Goal: Transaction & Acquisition: Purchase product/service

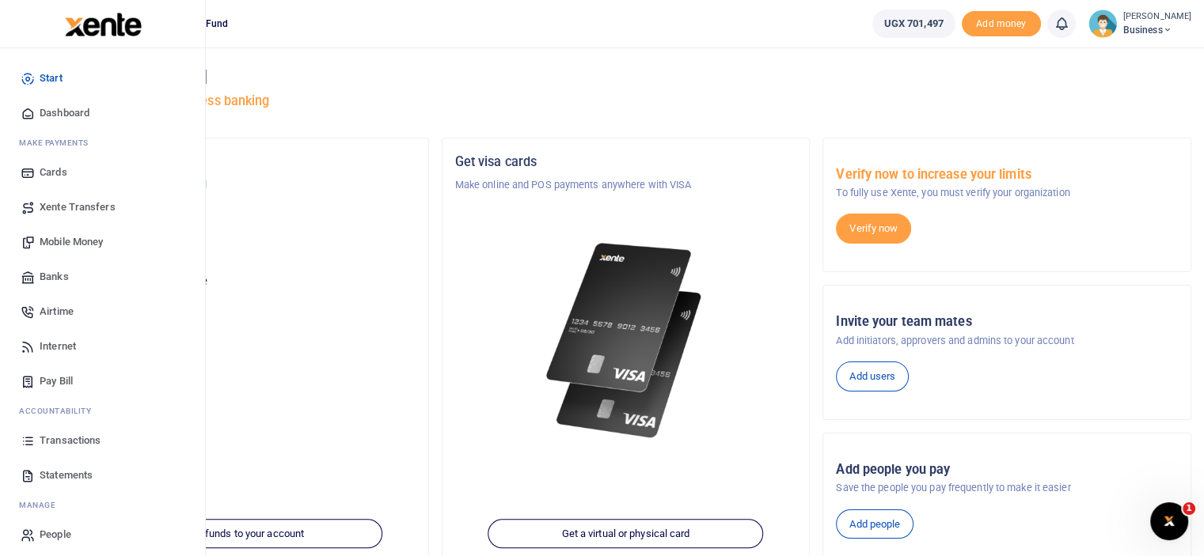
click at [79, 243] on span "Mobile Money" at bounding box center [71, 242] width 63 height 16
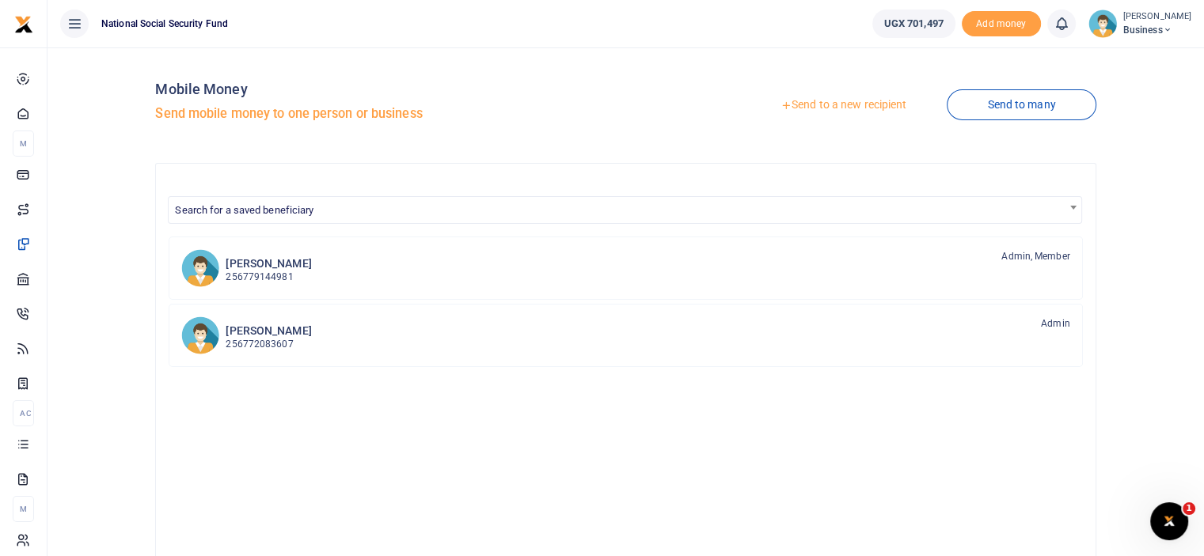
click at [848, 107] on link "Send to a new recipient" at bounding box center [843, 105] width 207 height 28
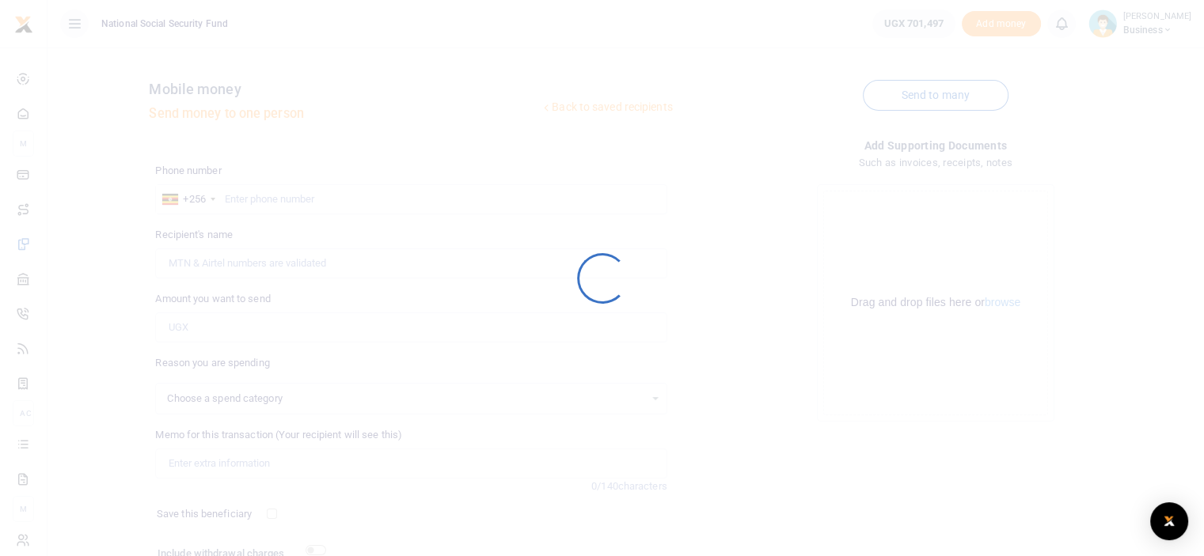
select select
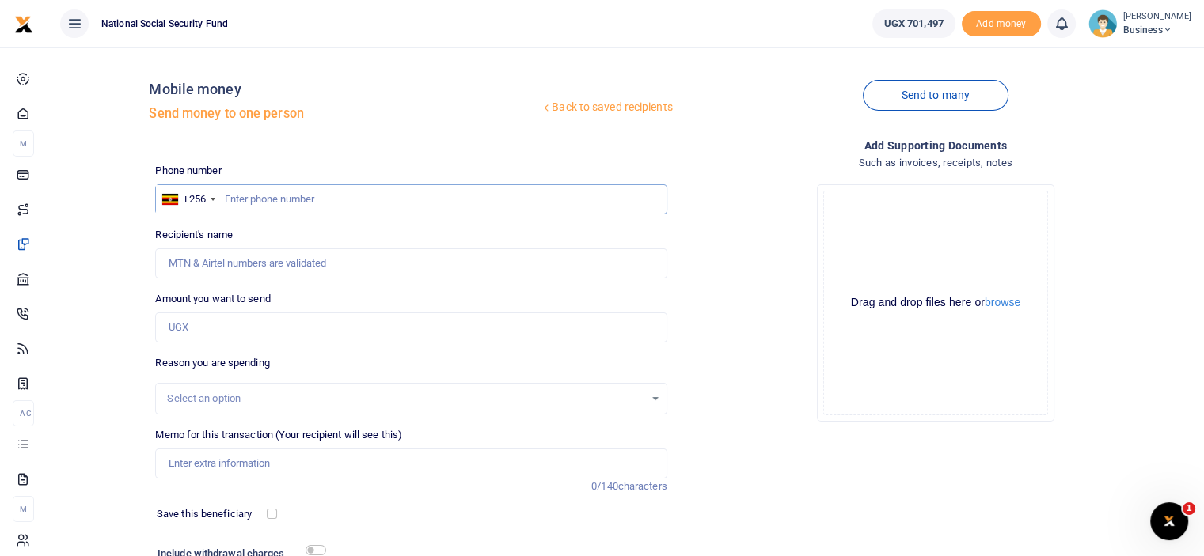
click at [260, 196] on input "text" at bounding box center [410, 199] width 511 height 30
type input "0784418621"
type input "John Paul Mutumba"
type input "0784418621"
click at [264, 325] on input "Amount you want to send" at bounding box center [410, 328] width 511 height 30
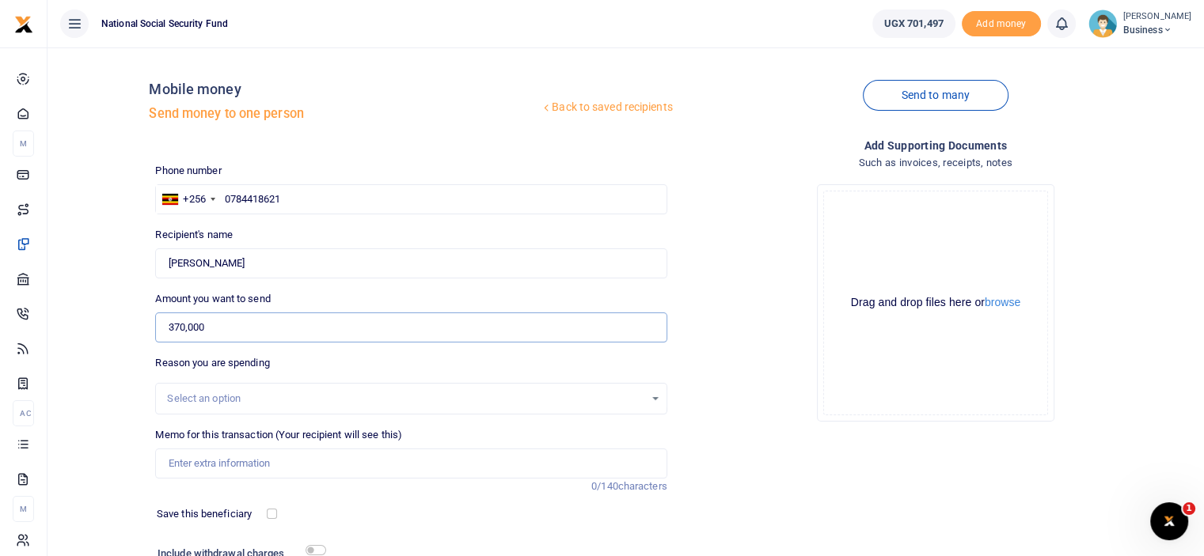
type input "370,000"
click at [334, 457] on input "Memo for this transaction (Your recipient will see this)" at bounding box center [410, 464] width 511 height 30
type input "Senior Manager's breakfast meeting"
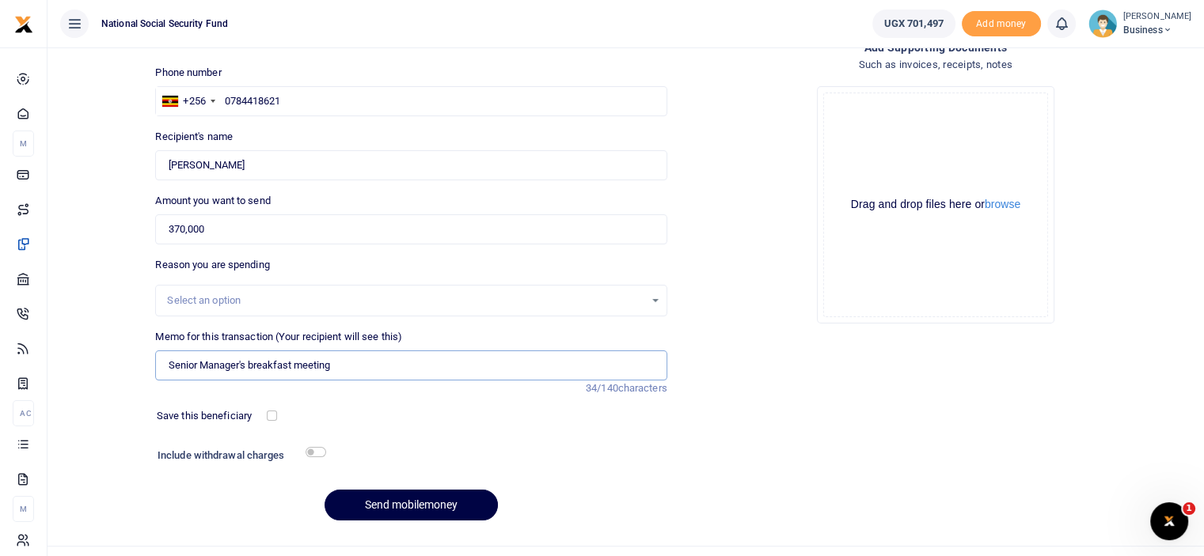
scroll to position [128, 0]
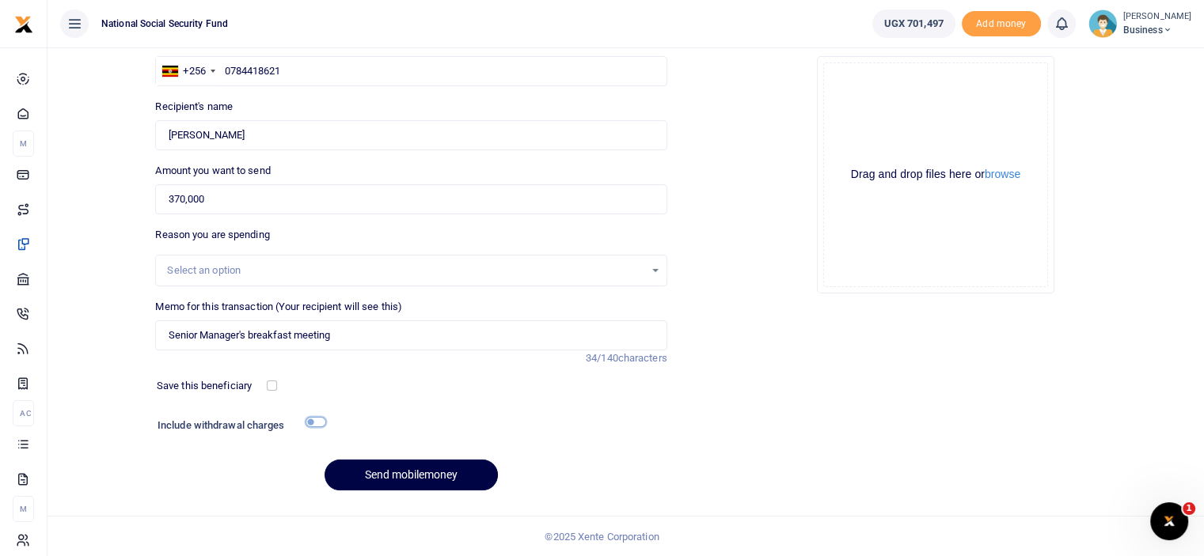
click at [317, 423] on input "checkbox" at bounding box center [315, 422] width 21 height 10
checkbox input "true"
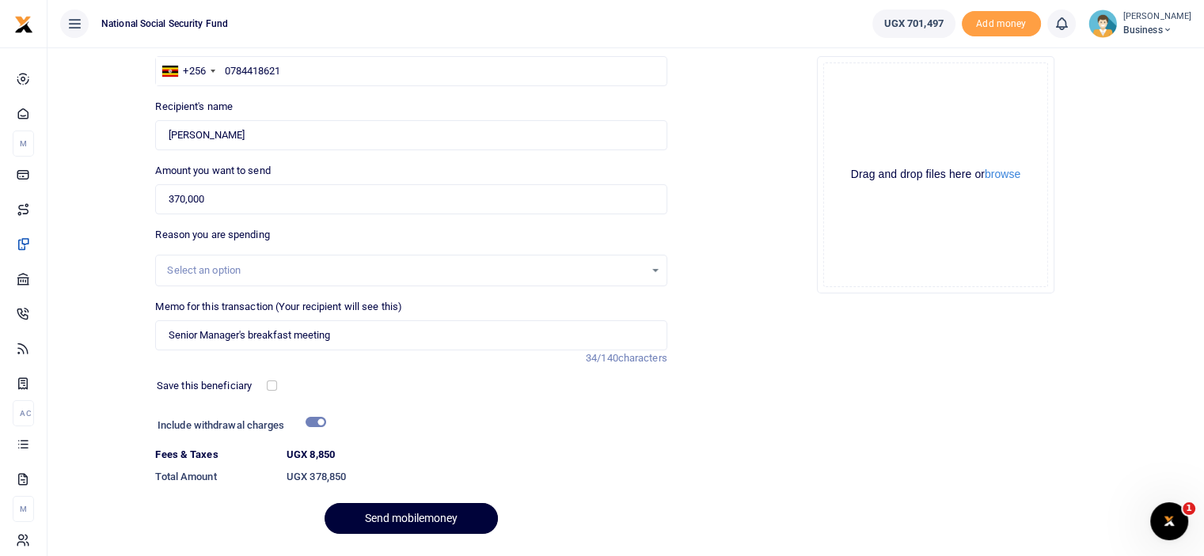
click at [406, 520] on button "Send mobilemoney" at bounding box center [410, 518] width 173 height 31
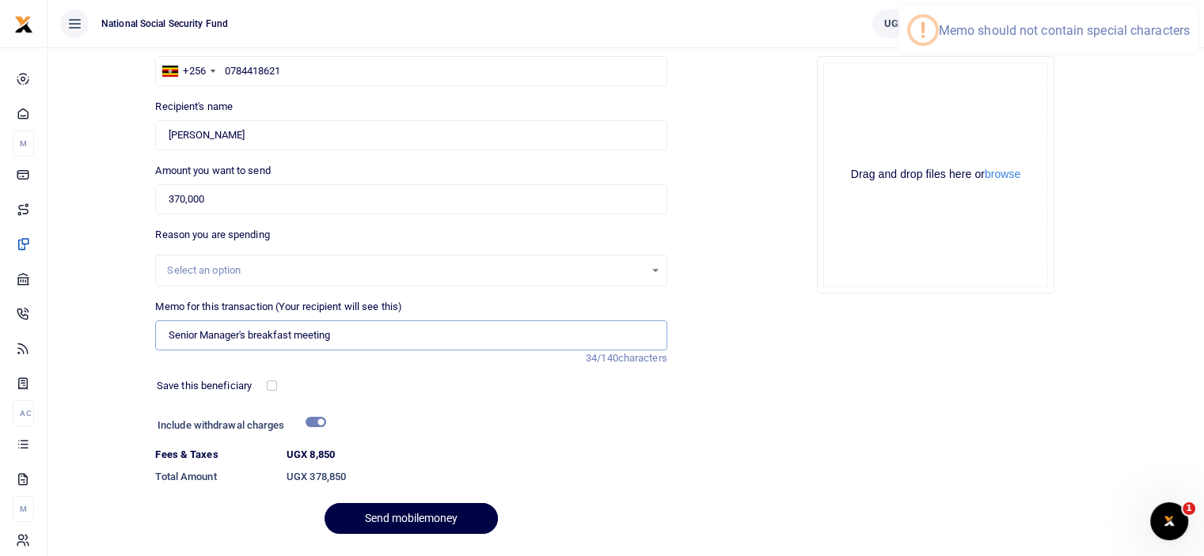
click at [245, 329] on input "Senior Manager's breakfast meeting" at bounding box center [410, 336] width 511 height 30
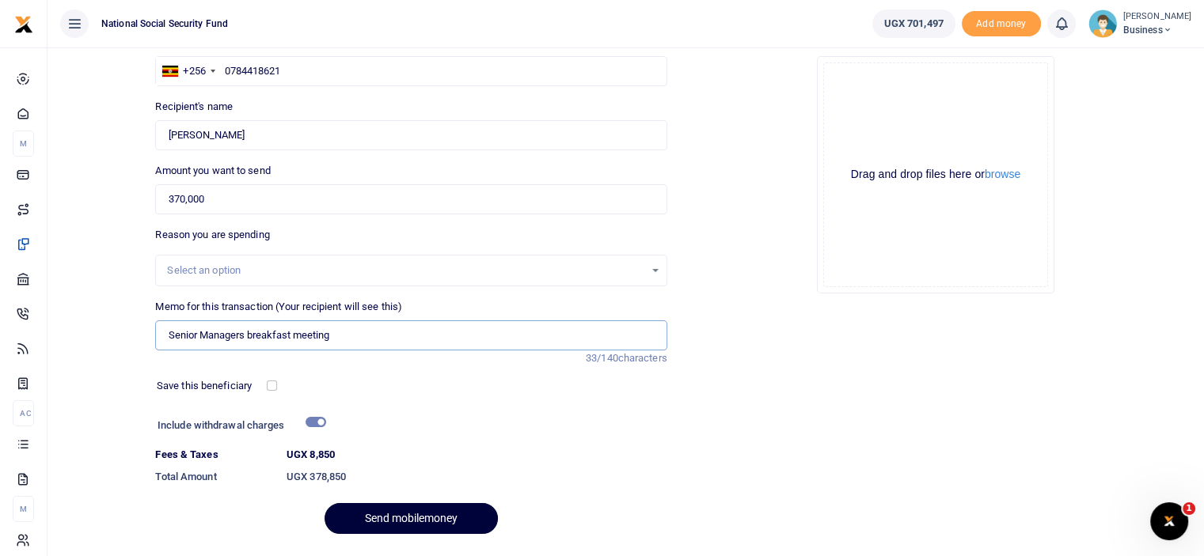
type input "Senior Managers breakfast meeting"
click at [427, 518] on button "Send mobilemoney" at bounding box center [410, 518] width 173 height 31
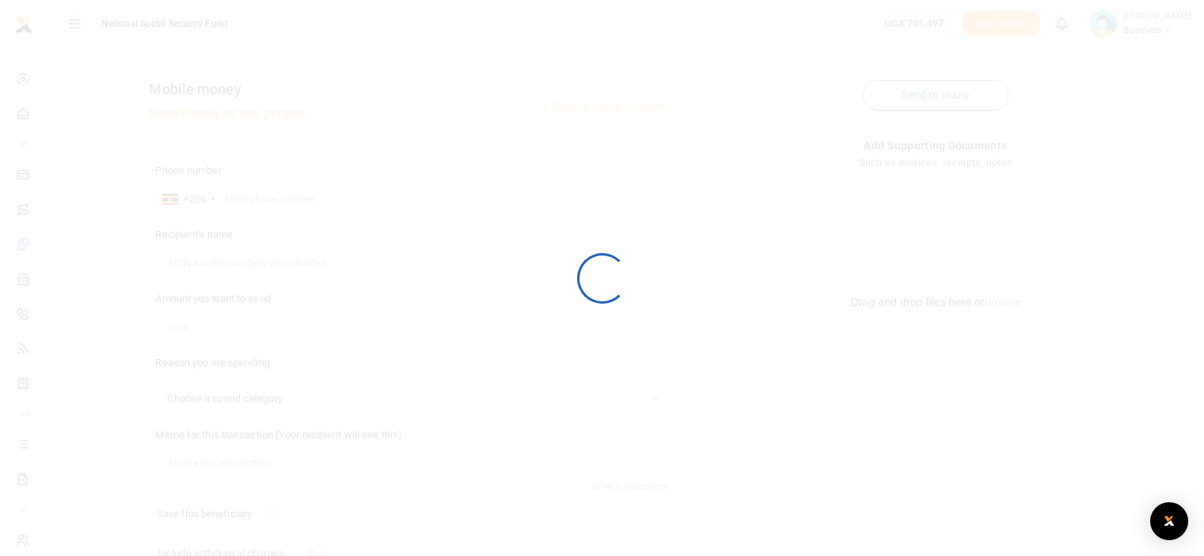
scroll to position [128, 0]
select select
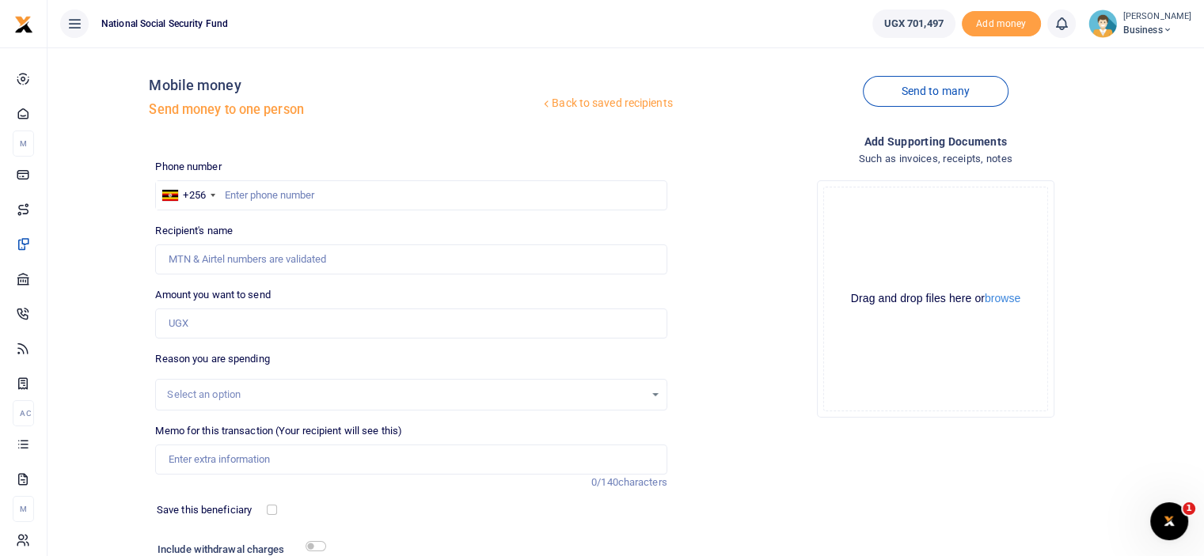
scroll to position [0, 0]
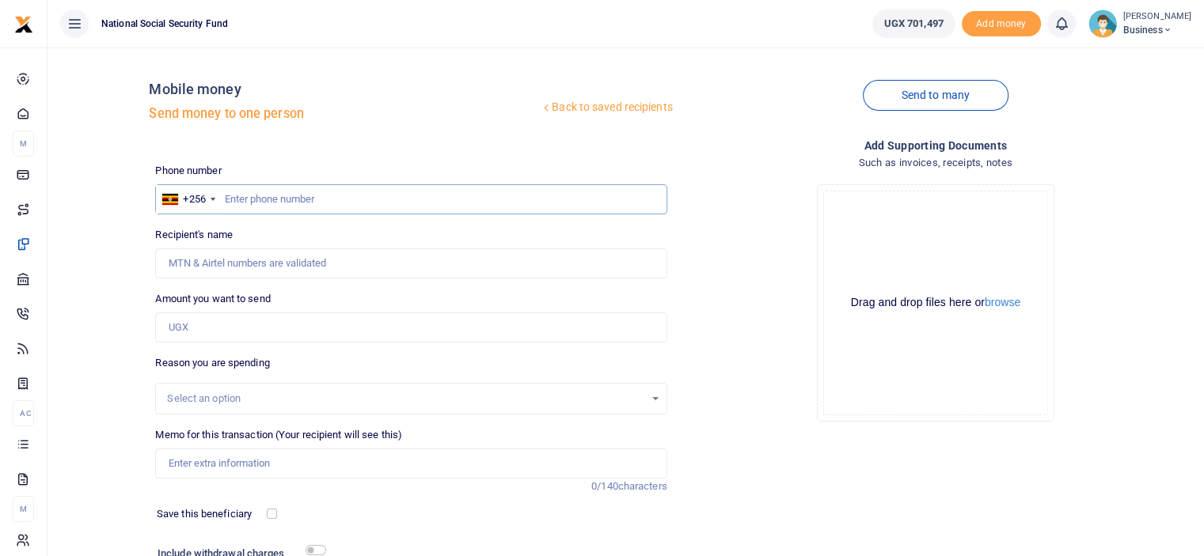
click at [269, 199] on input "text" at bounding box center [410, 199] width 511 height 30
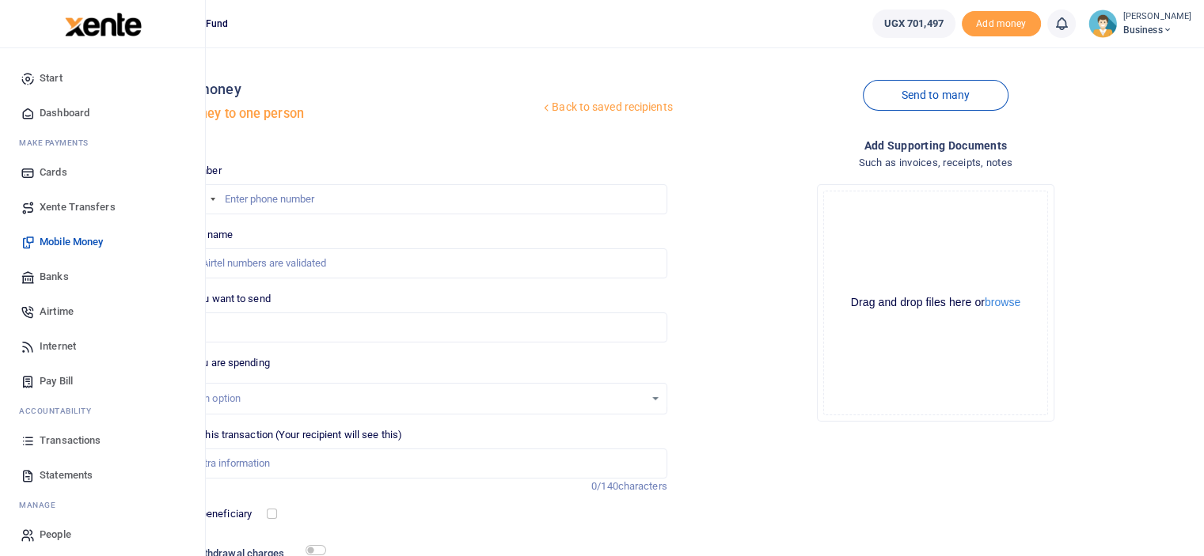
click at [58, 241] on span "Mobile Money" at bounding box center [71, 242] width 63 height 16
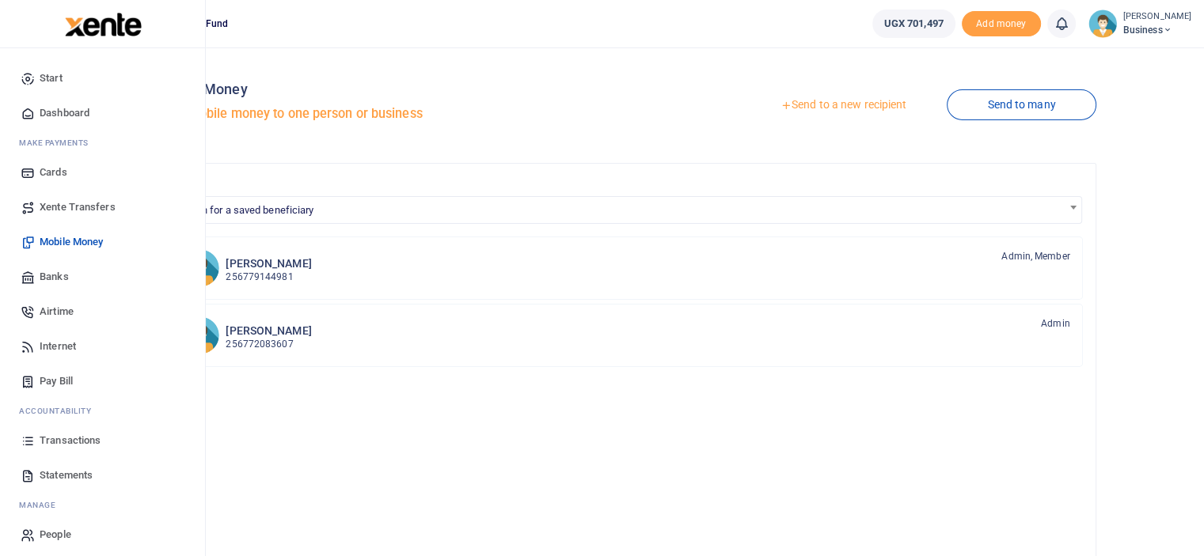
click at [73, 115] on span "Dashboard" at bounding box center [65, 113] width 50 height 16
click at [71, 110] on span "Dashboard" at bounding box center [65, 113] width 50 height 16
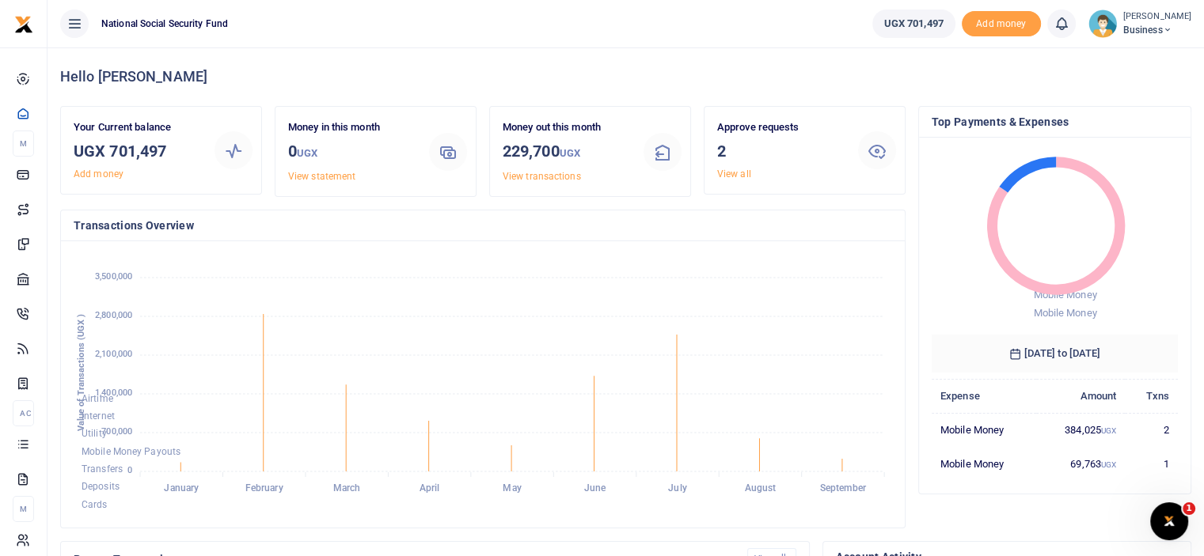
scroll to position [386, 0]
